Goal: Check status: Check status

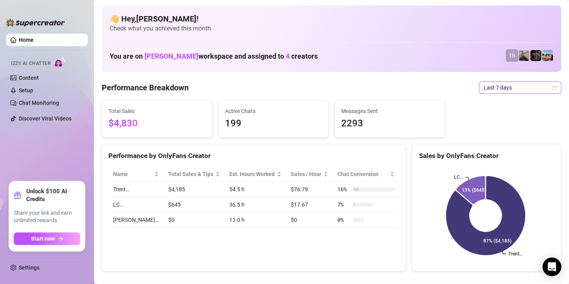
click at [501, 88] on span "Last 7 days" at bounding box center [519, 88] width 73 height 12
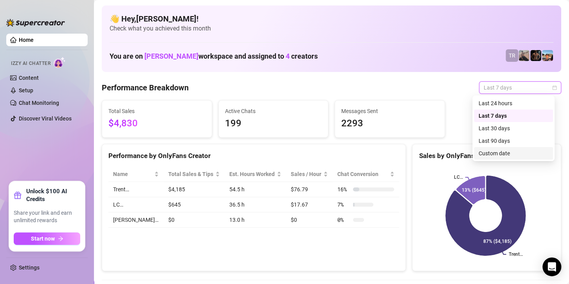
click at [509, 155] on div "Custom date" at bounding box center [513, 153] width 70 height 9
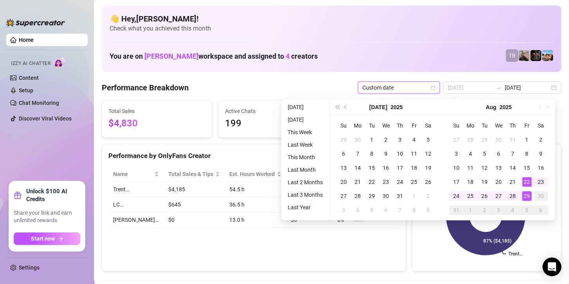
type input "2025-08-29"
click at [524, 197] on div "29" at bounding box center [526, 195] width 9 height 9
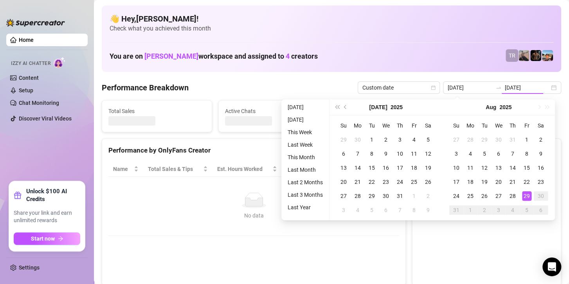
type input "2025-08-29"
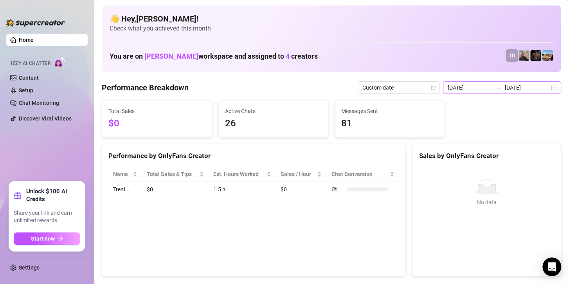
click at [499, 85] on div at bounding box center [498, 87] width 13 height 6
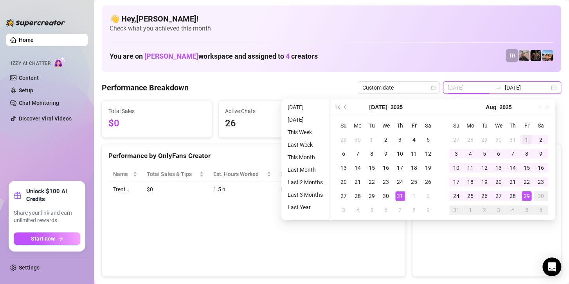
type input "2025-08-01"
click at [520, 135] on td "1" at bounding box center [526, 140] width 14 height 14
type input "2025-08-28"
click at [516, 197] on div "28" at bounding box center [512, 195] width 9 height 9
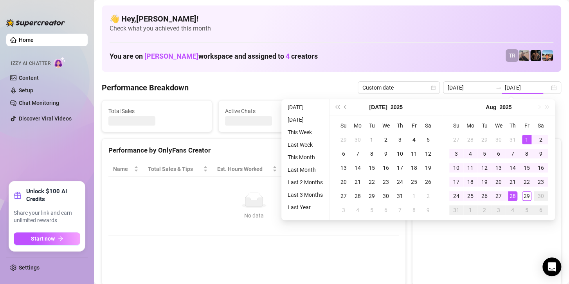
type input "2025-08-01"
type input "2025-08-28"
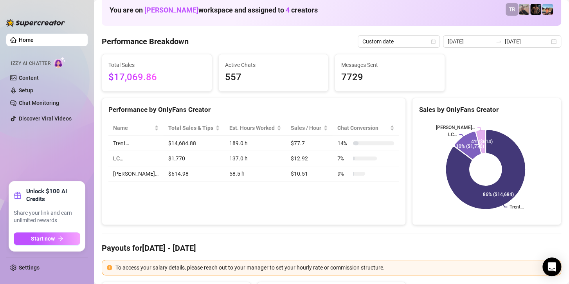
scroll to position [39, 0]
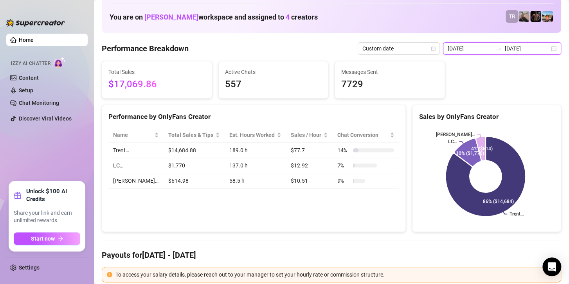
click at [519, 48] on input "2025-08-28" at bounding box center [526, 48] width 45 height 9
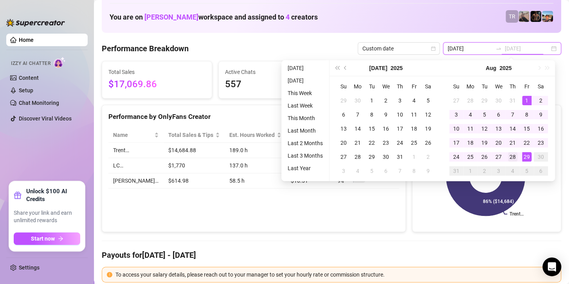
type input "2025-08-28"
click at [514, 158] on div "28" at bounding box center [512, 156] width 9 height 9
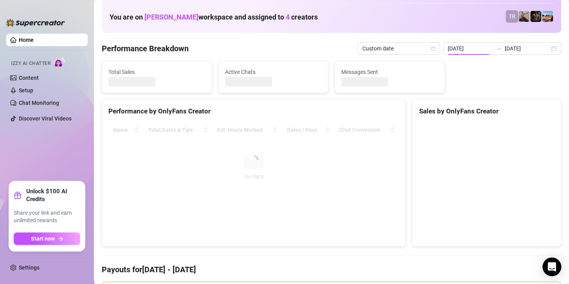
type input "2025-08-28"
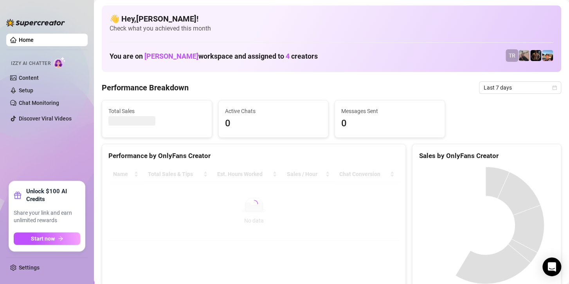
scroll to position [39, 0]
